Goal: Use online tool/utility

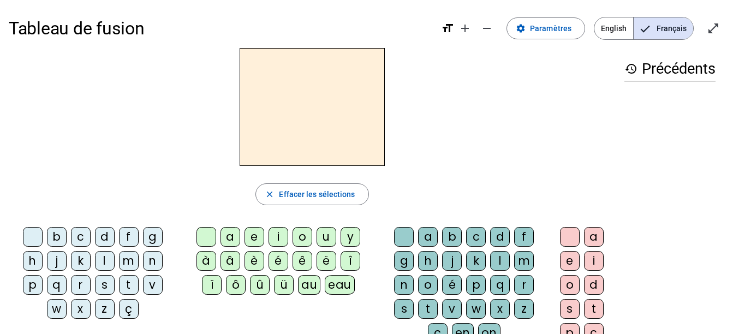
click at [102, 169] on div "close [PERSON_NAME] les sélections b c d f g h j k l m n p q r s t v w x z ç a …" at bounding box center [312, 223] width 607 height 351
click at [110, 265] on div "l" at bounding box center [105, 261] width 20 height 20
click at [255, 234] on div "e" at bounding box center [254, 237] width 20 height 20
click at [324, 235] on div "u" at bounding box center [326, 237] width 20 height 20
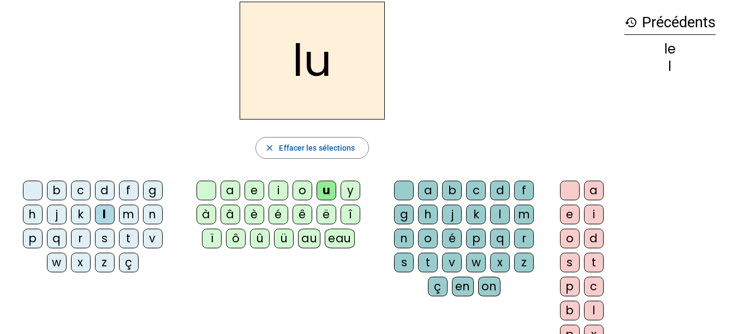
scroll to position [47, 0]
click at [323, 146] on span "Effacer les sélections" at bounding box center [317, 147] width 76 height 13
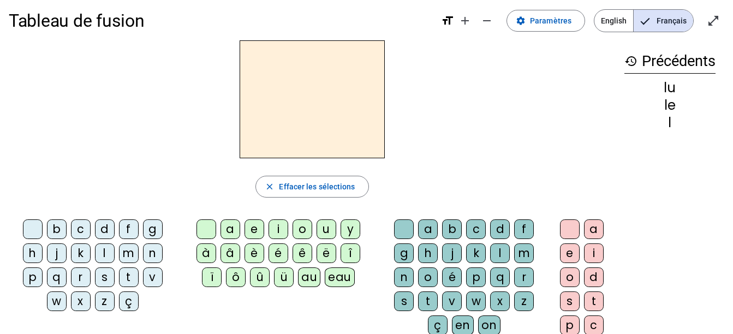
scroll to position [0, 0]
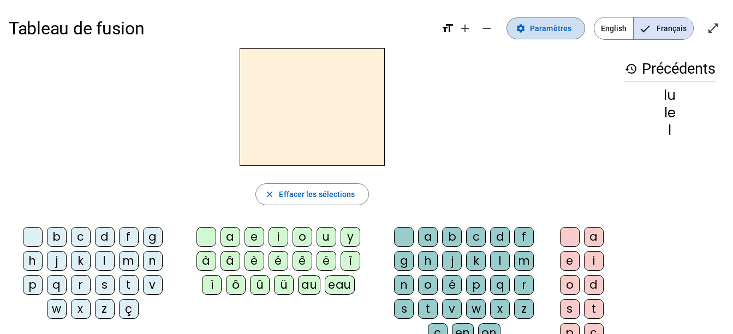
click at [559, 27] on span "Paramètres" at bounding box center [550, 28] width 41 height 13
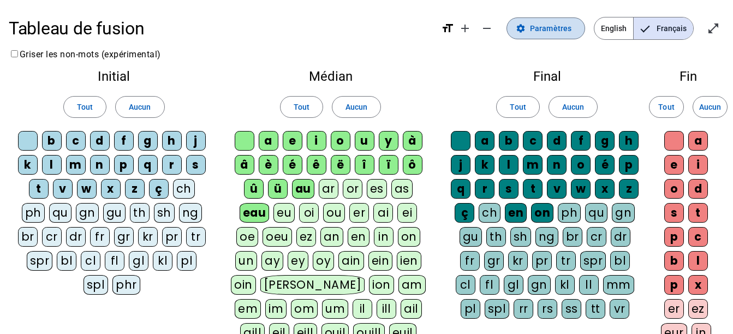
click at [553, 38] on span at bounding box center [545, 28] width 77 height 26
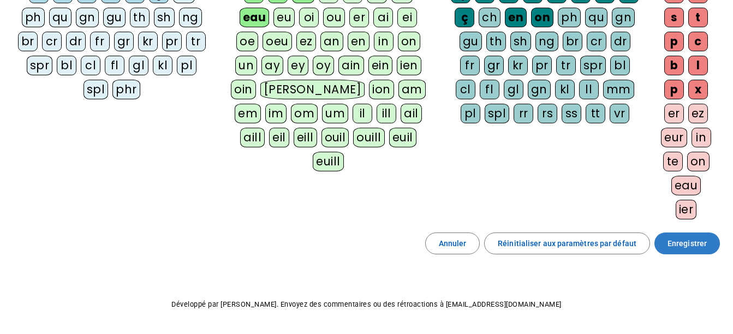
click at [695, 250] on span at bounding box center [686, 243] width 65 height 26
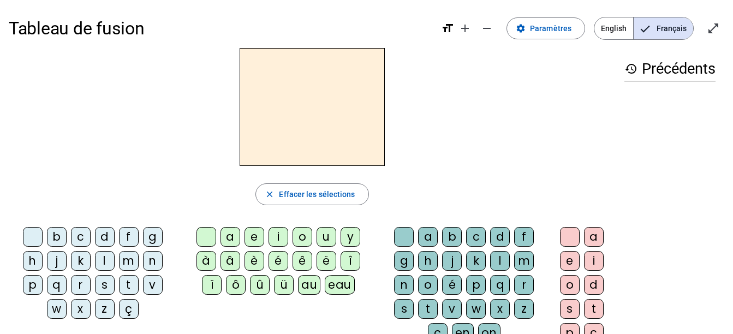
click at [107, 256] on div "l" at bounding box center [105, 261] width 20 height 20
click at [255, 234] on div "e" at bounding box center [254, 237] width 20 height 20
click at [232, 236] on div "a" at bounding box center [230, 237] width 20 height 20
click at [331, 237] on div "u" at bounding box center [326, 237] width 20 height 20
click at [127, 283] on div "t" at bounding box center [129, 285] width 20 height 20
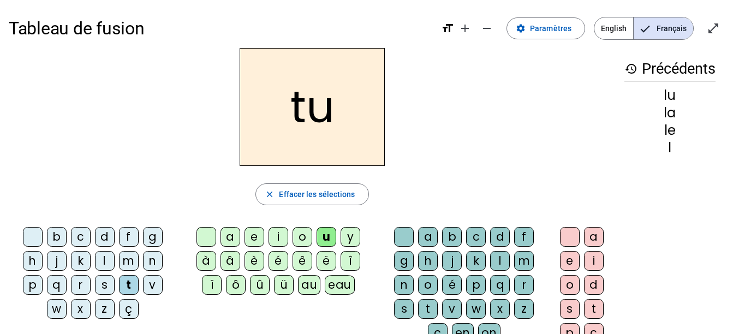
click at [237, 235] on div "a" at bounding box center [230, 237] width 20 height 20
